Goal: Information Seeking & Learning: Learn about a topic

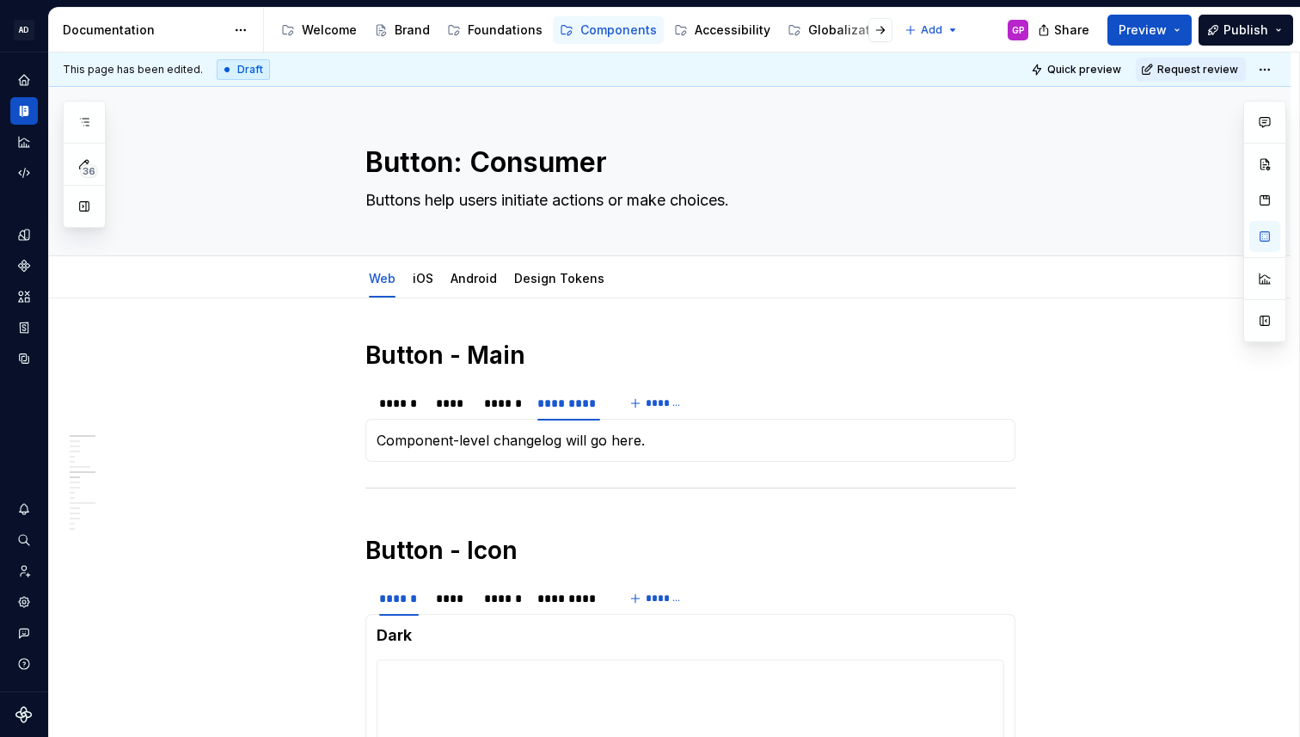
scroll to position [67, 0]
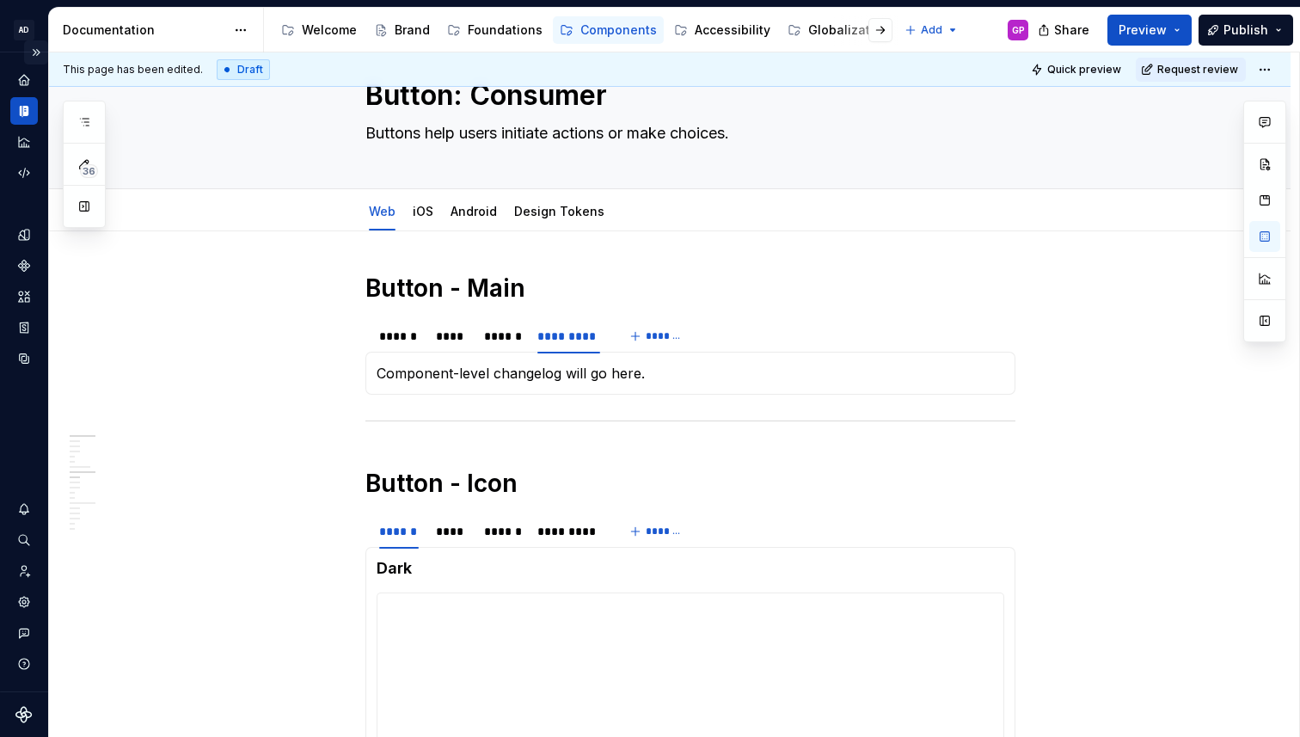
click at [36, 52] on button "Expand sidebar" at bounding box center [36, 52] width 24 height 24
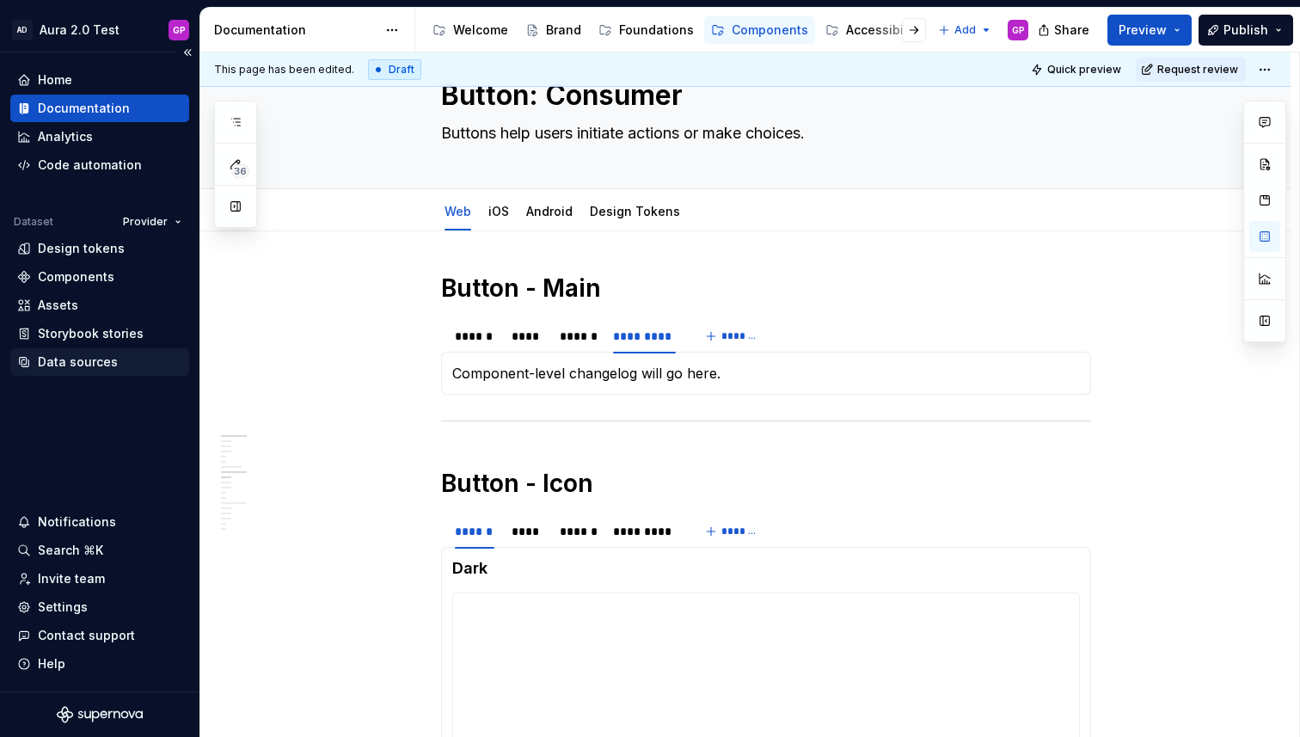
click at [53, 364] on div "Data sources" at bounding box center [78, 361] width 80 height 17
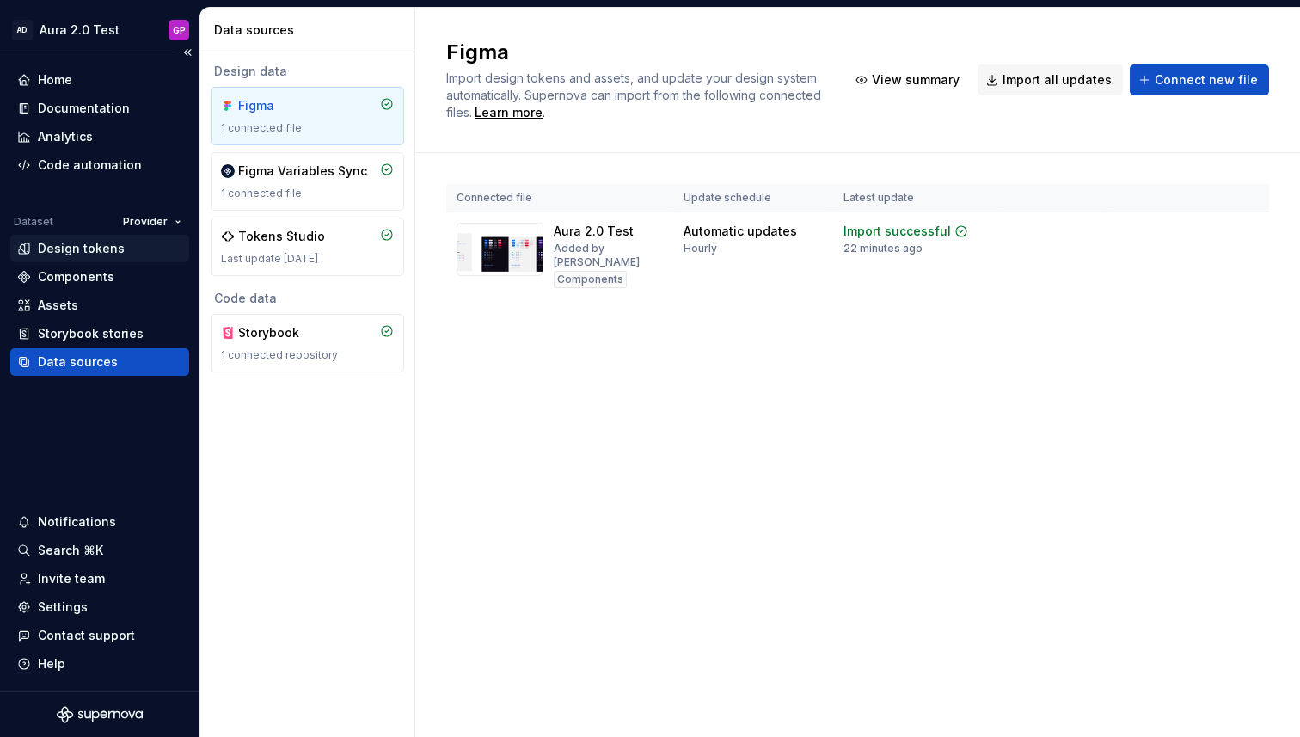
click at [85, 242] on div "Design tokens" at bounding box center [81, 248] width 87 height 17
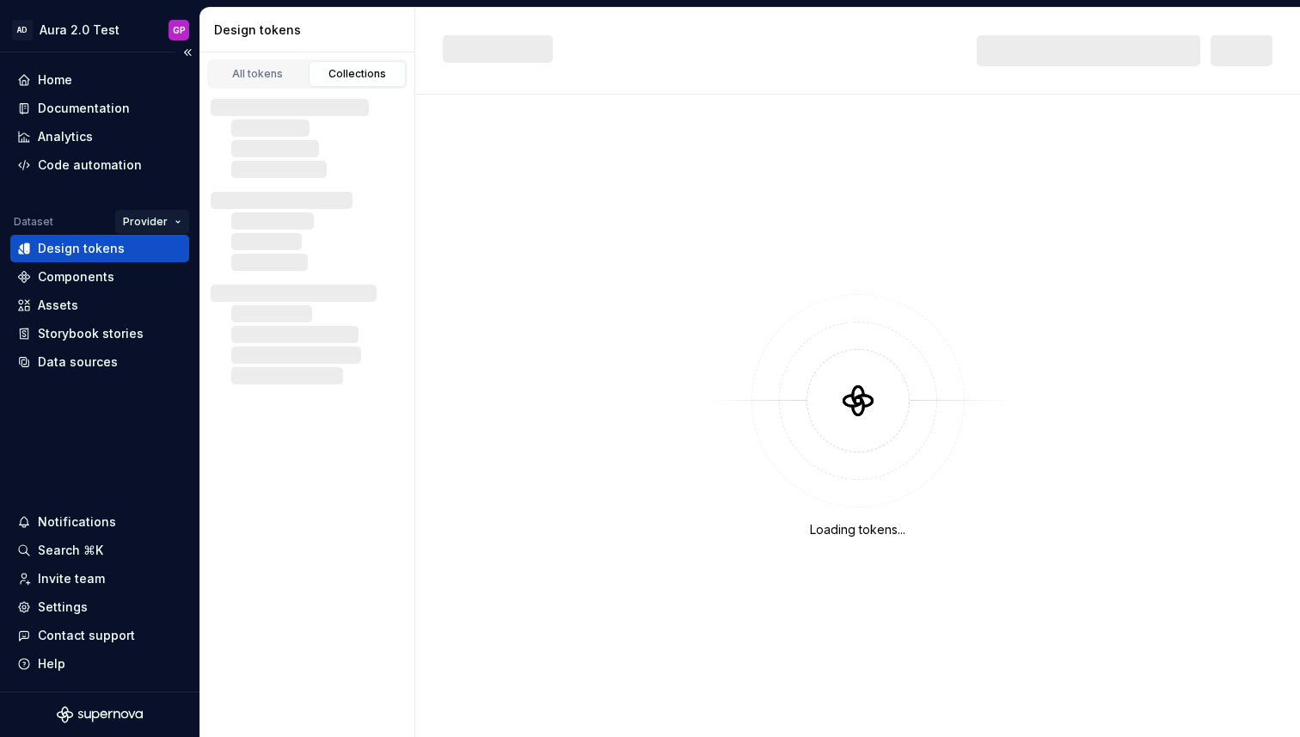
click at [172, 221] on html "AD Aura 2.0 Test GP Home Documentation Analytics Code automation Dataset Provid…" at bounding box center [650, 368] width 1300 height 737
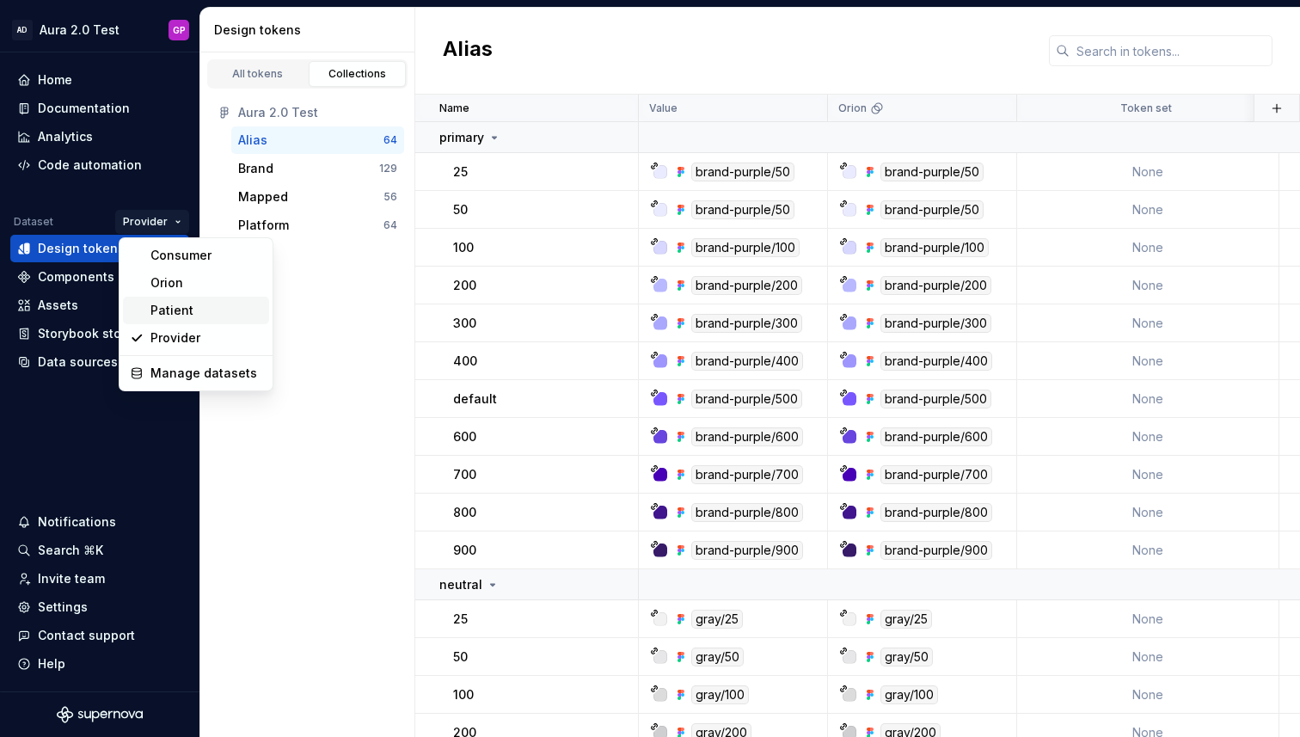
click at [175, 302] on div "Patient" at bounding box center [206, 310] width 112 height 17
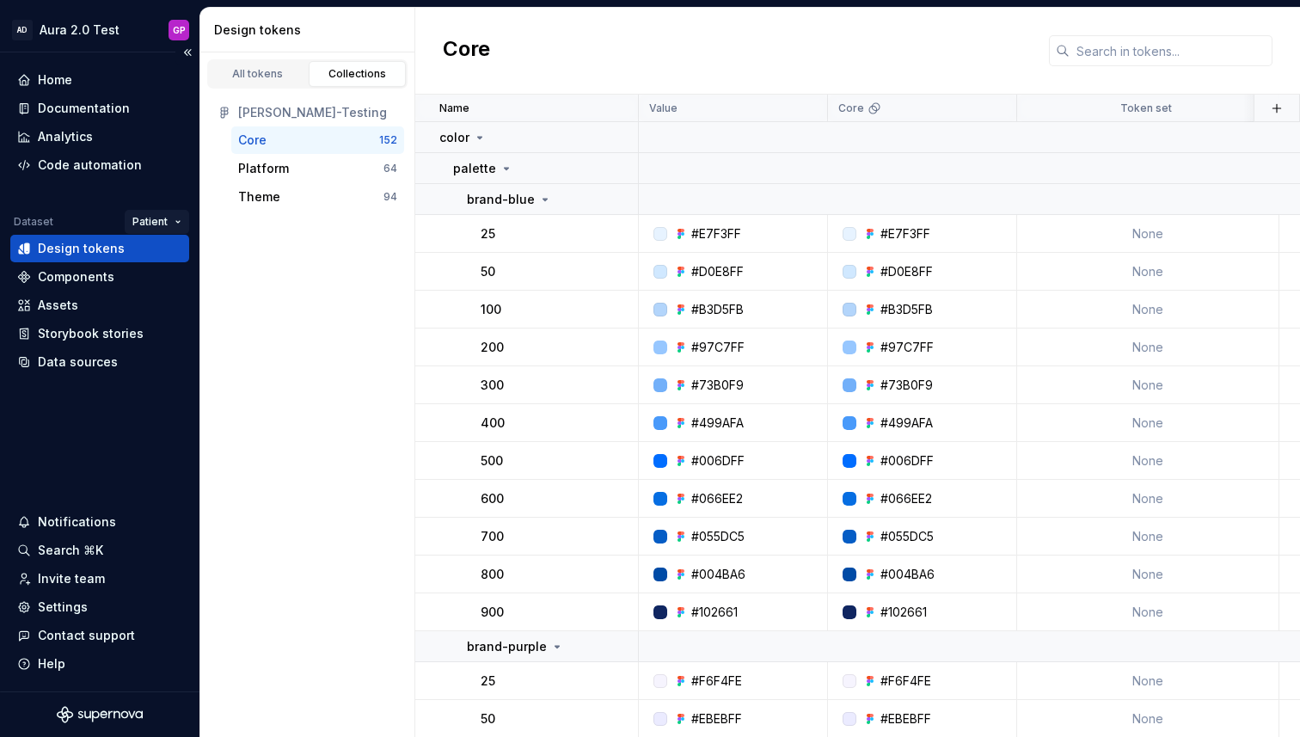
click at [156, 224] on html "AD Aura 2.0 Test GP Home Documentation Analytics Code automation Dataset Patien…" at bounding box center [650, 368] width 1300 height 737
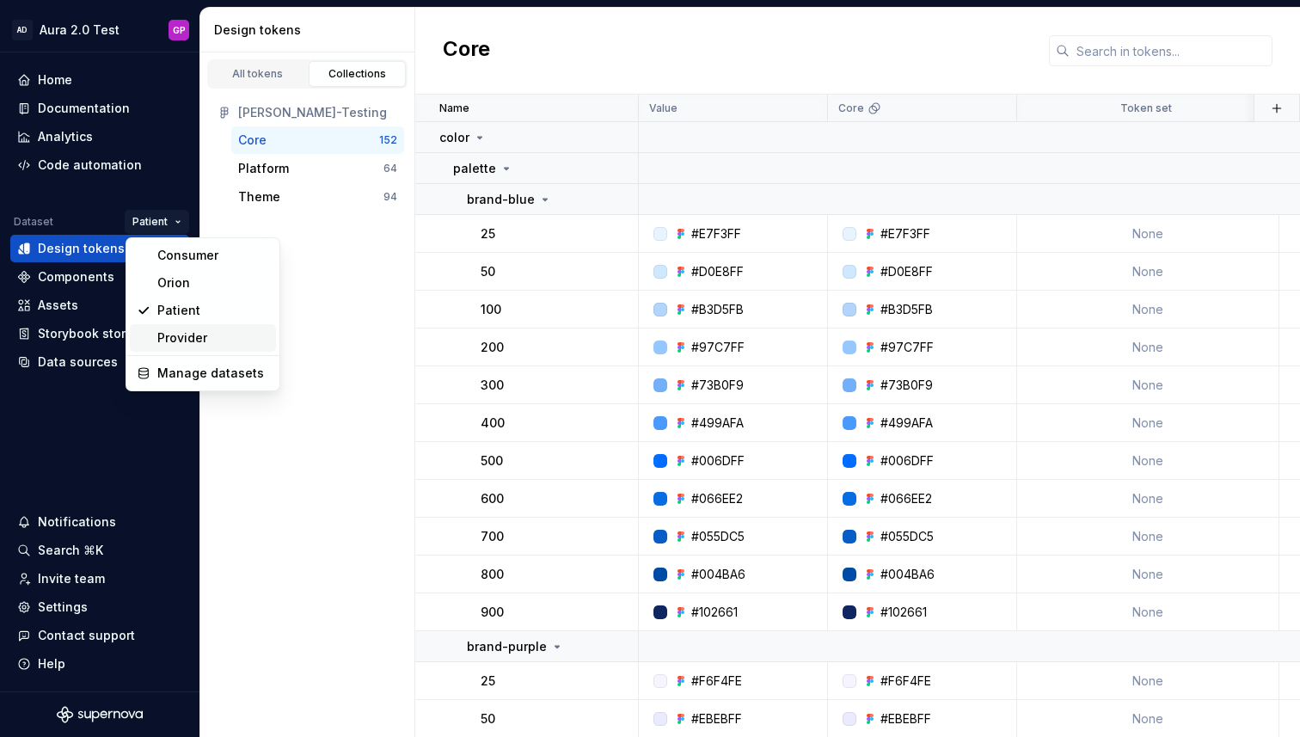
click at [161, 334] on div "Provider" at bounding box center [213, 337] width 112 height 17
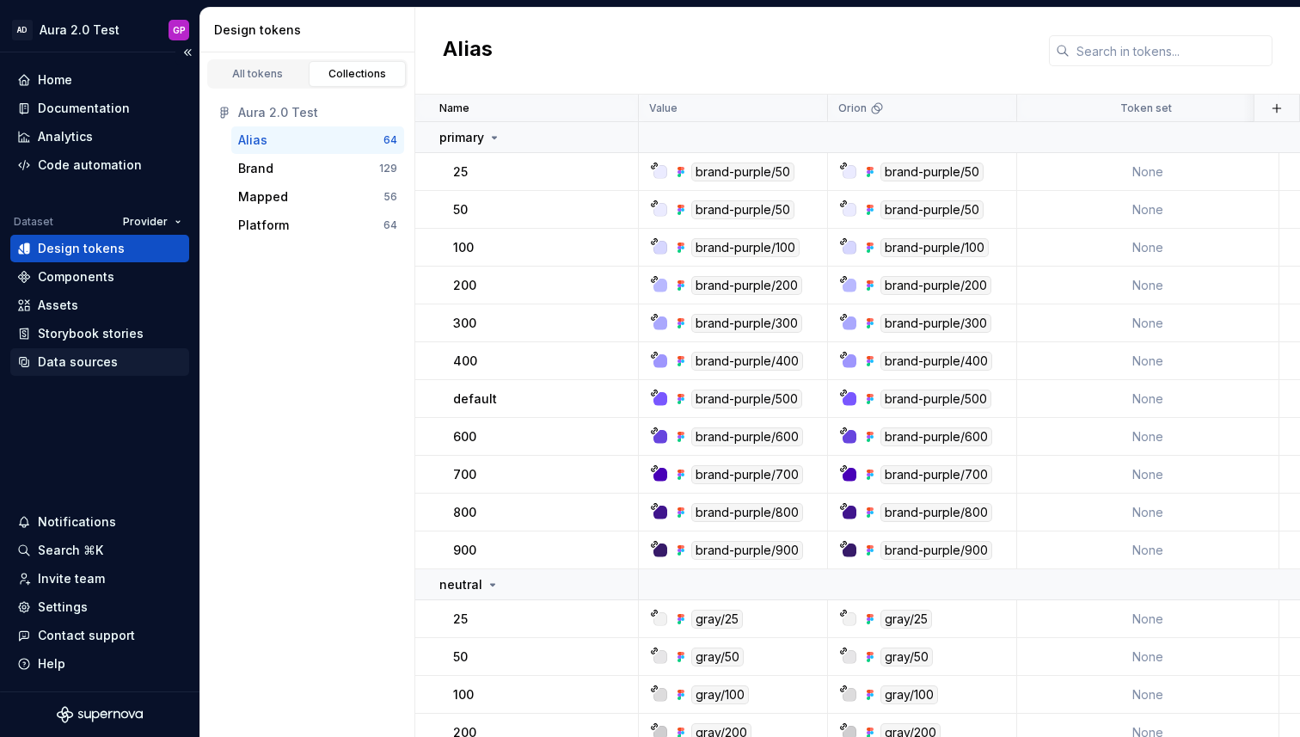
click at [68, 359] on div "Data sources" at bounding box center [78, 361] width 80 height 17
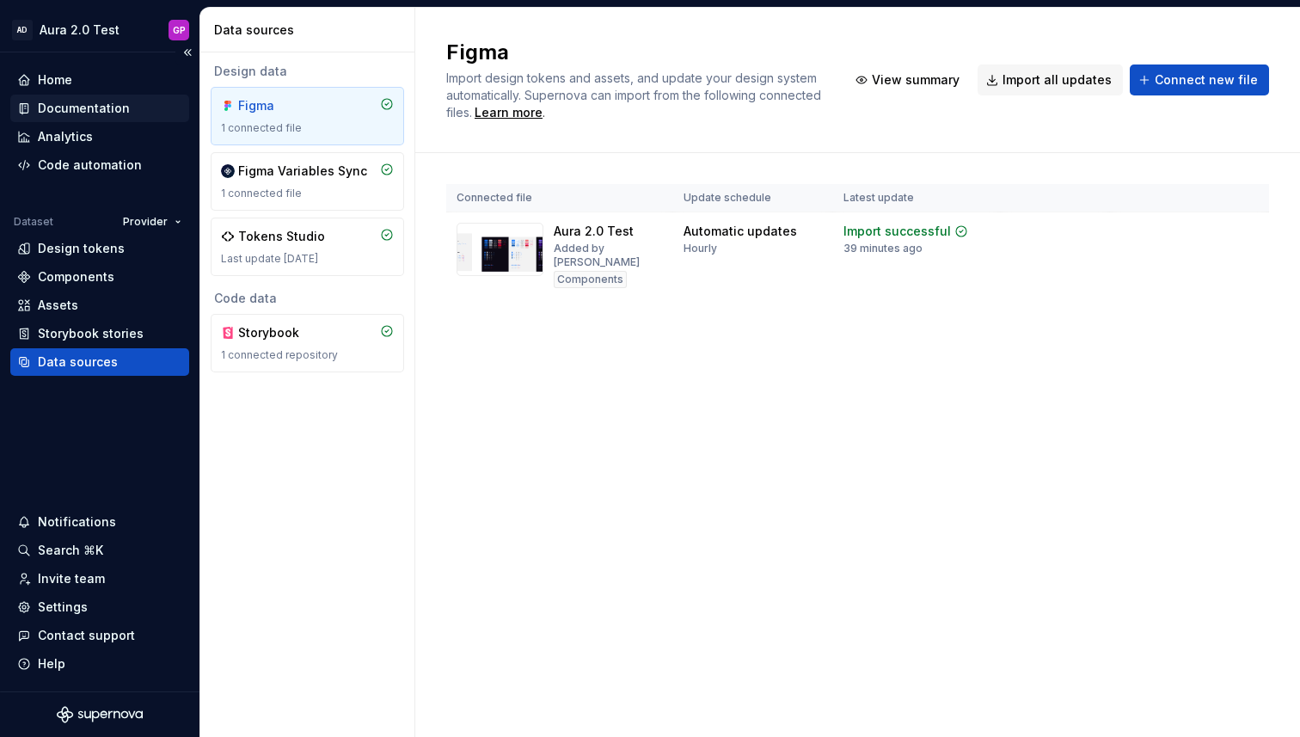
click at [106, 107] on div "Documentation" at bounding box center [84, 108] width 92 height 17
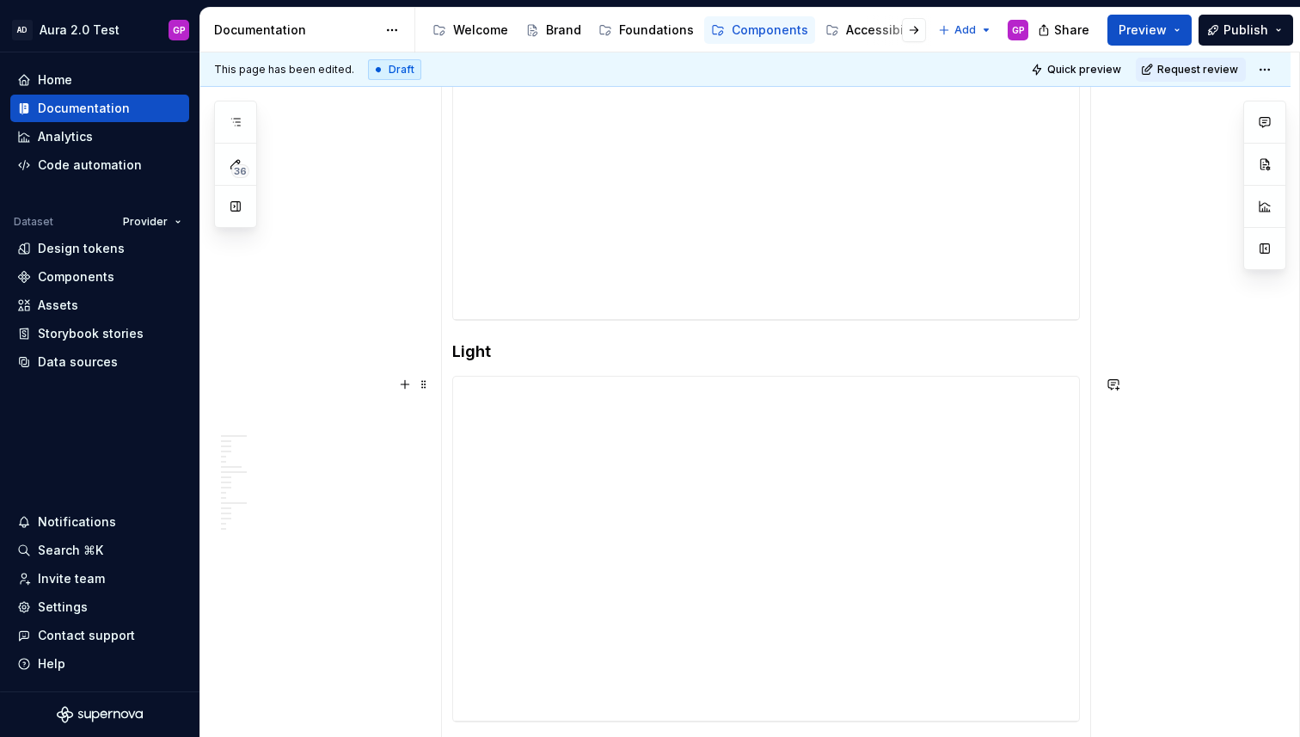
scroll to position [480, 0]
type textarea "*"
